Goal: Check status

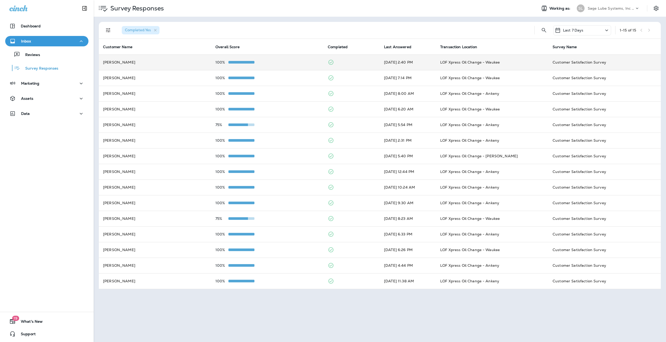
click at [235, 64] on div at bounding box center [241, 62] width 26 height 4
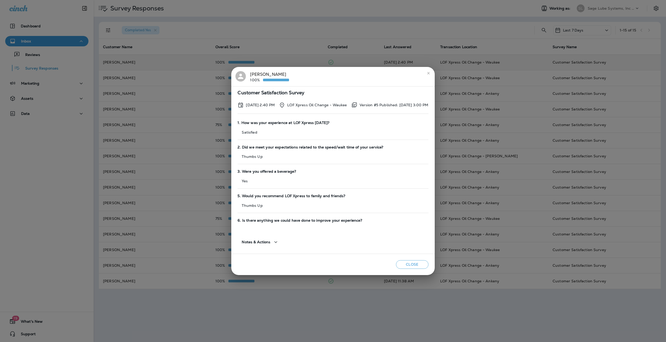
drag, startPoint x: 366, startPoint y: 47, endPoint x: 308, endPoint y: 56, distance: 58.9
click at [308, 56] on div "[PERSON_NAME] 100% Customer Satisfaction Survey [DATE] 2:40 PM LOF Xpress Oil C…" at bounding box center [333, 171] width 666 height 342
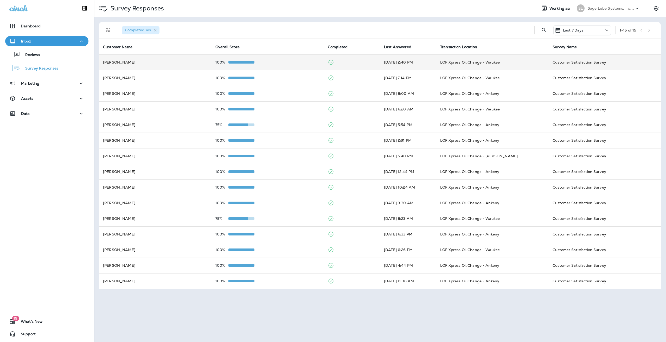
click at [226, 62] on p "100%" at bounding box center [221, 62] width 13 height 4
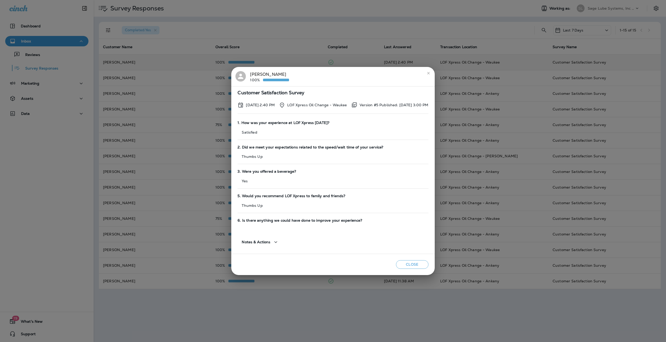
drag, startPoint x: 228, startPoint y: 78, endPoint x: 210, endPoint y: 50, distance: 33.0
click at [210, 50] on div "[PERSON_NAME] 100% Customer Satisfaction Survey [DATE] 2:40 PM LOF Xpress Oil C…" at bounding box center [333, 171] width 666 height 342
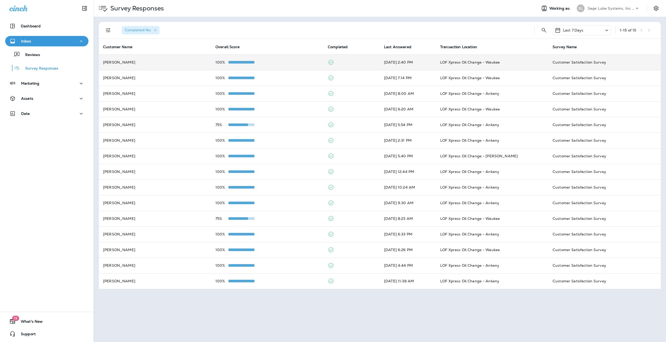
click at [127, 62] on td "[PERSON_NAME]" at bounding box center [155, 62] width 112 height 16
